Goal: Find specific page/section: Find specific page/section

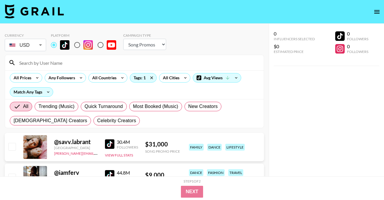
select select "Song"
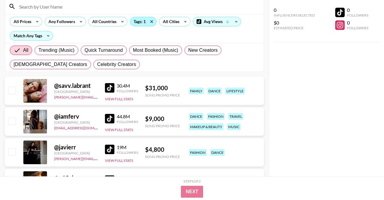
click at [146, 21] on div "Tags: 1" at bounding box center [143, 21] width 26 height 9
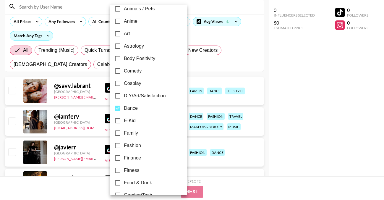
scroll to position [63, 0]
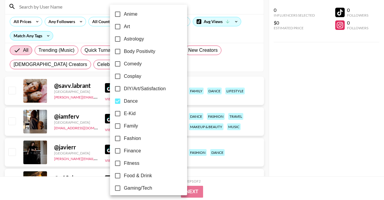
click at [238, 43] on div at bounding box center [192, 100] width 384 height 200
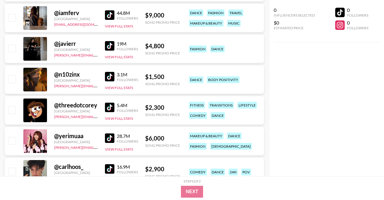
scroll to position [162, 0]
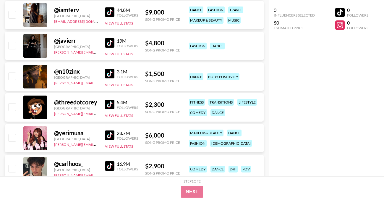
click at [115, 72] on link at bounding box center [111, 73] width 12 height 9
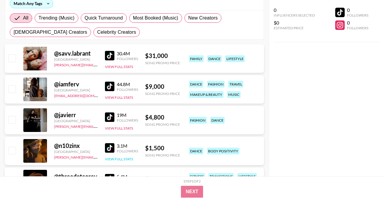
scroll to position [0, 0]
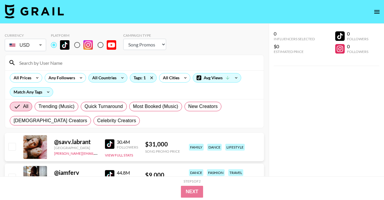
click at [109, 75] on div "All Countries" at bounding box center [103, 77] width 29 height 9
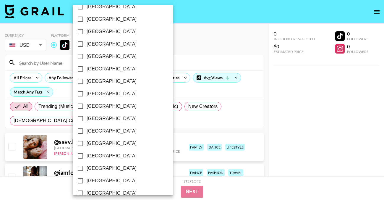
scroll to position [489, 0]
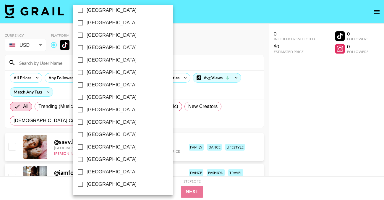
click at [102, 173] on span "[GEOGRAPHIC_DATA]" at bounding box center [112, 171] width 50 height 7
click at [87, 173] on input "[GEOGRAPHIC_DATA]" at bounding box center [80, 171] width 12 height 12
checkbox input "true"
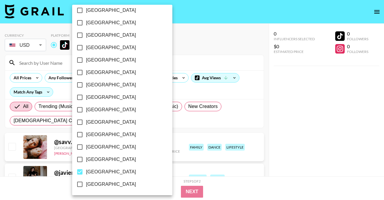
click at [170, 28] on div at bounding box center [192, 100] width 384 height 200
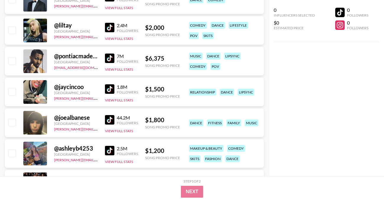
scroll to position [371, 0]
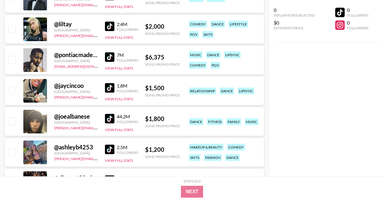
click at [105, 89] on img at bounding box center [109, 87] width 9 height 9
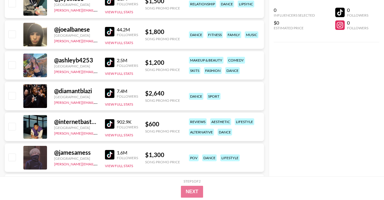
scroll to position [459, 0]
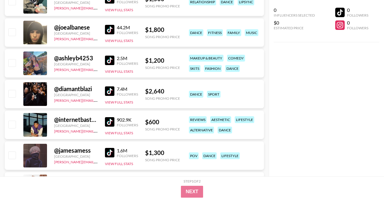
click at [110, 60] on img at bounding box center [109, 60] width 9 height 9
